Goal: Transaction & Acquisition: Purchase product/service

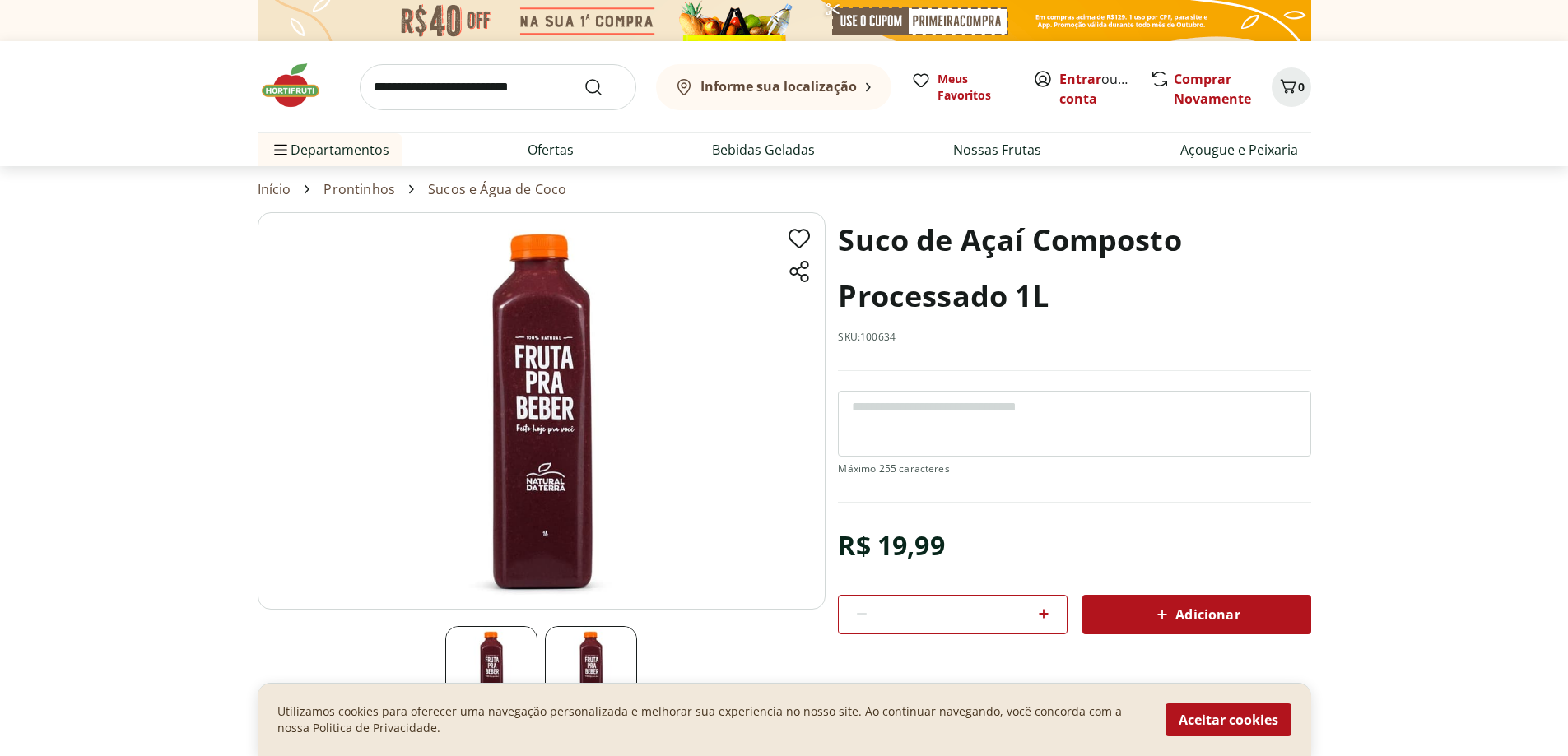
click at [720, 450] on img at bounding box center [541, 411] width 568 height 397
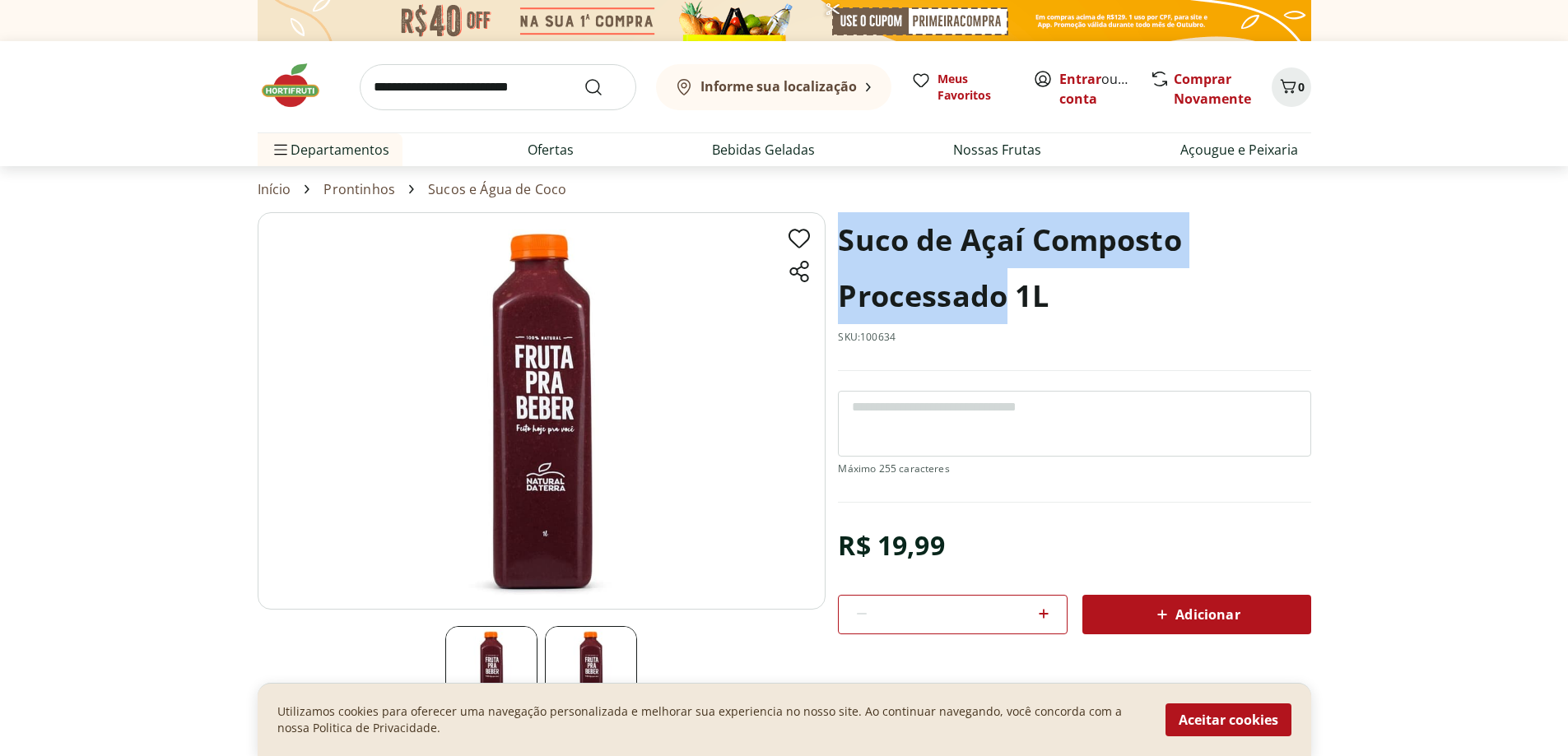
drag, startPoint x: 843, startPoint y: 228, endPoint x: 1004, endPoint y: 298, distance: 175.6
click at [1004, 298] on h1 "Suco de Açaí Composto Processado 1L" at bounding box center [1074, 269] width 473 height 112
drag, startPoint x: 976, startPoint y: 295, endPoint x: 1304, endPoint y: 255, distance: 330.4
click at [1304, 255] on h1 "Suco de Açaí Composto Processado 1L" at bounding box center [1074, 269] width 473 height 112
drag, startPoint x: 1010, startPoint y: 299, endPoint x: 867, endPoint y: 234, distance: 157.1
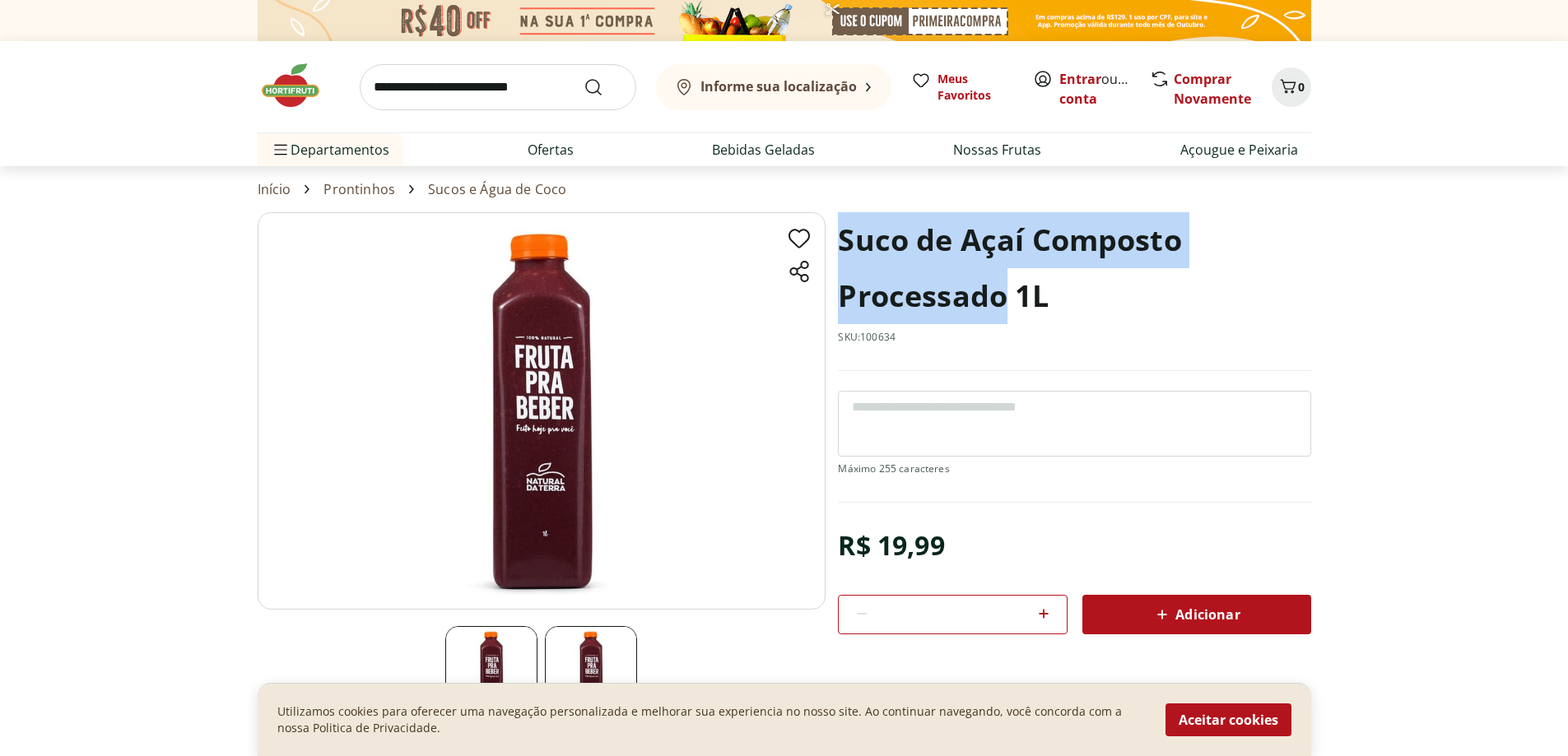
click at [841, 229] on h1 "Suco de Açaí Composto Processado 1L" at bounding box center [1074, 269] width 473 height 112
copy h1 "Suco de Açaí Composto Processado"
